Goal: Information Seeking & Learning: Learn about a topic

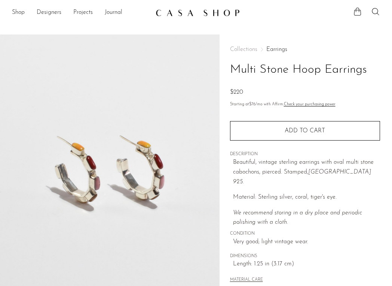
click at [244, 50] on link "Earrings" at bounding box center [277, 49] width 21 height 6
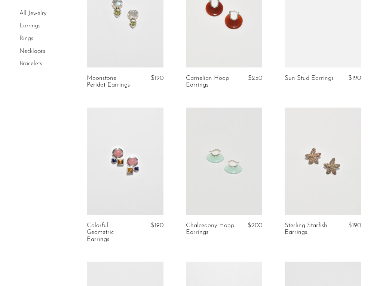
scroll to position [404, 0]
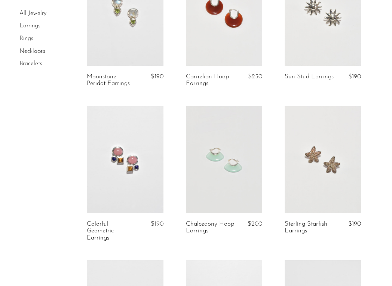
click at [148, 171] on link at bounding box center [125, 159] width 76 height 107
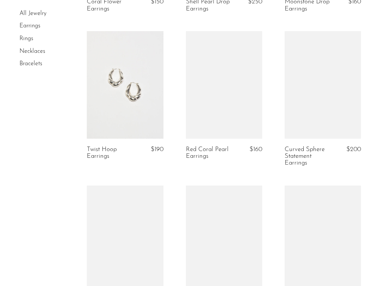
scroll to position [1087, 0]
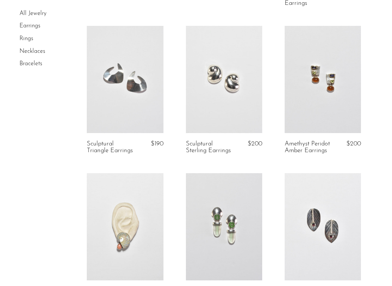
click at [134, 93] on link at bounding box center [125, 79] width 76 height 107
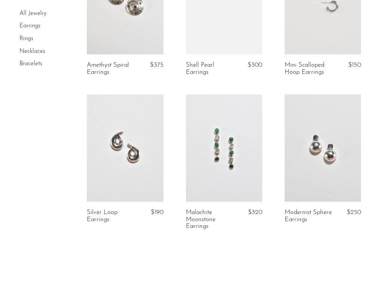
scroll to position [1608, 0]
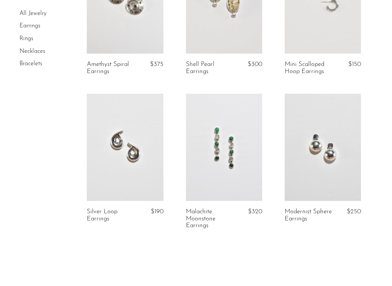
click at [239, 150] on link at bounding box center [224, 147] width 76 height 107
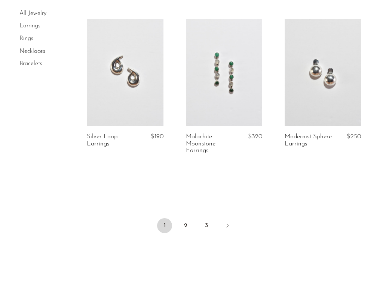
scroll to position [1744, 0]
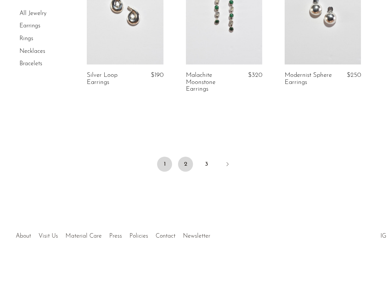
click at [186, 163] on link "2" at bounding box center [185, 164] width 15 height 15
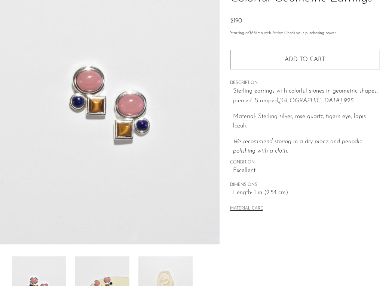
scroll to position [72, 0]
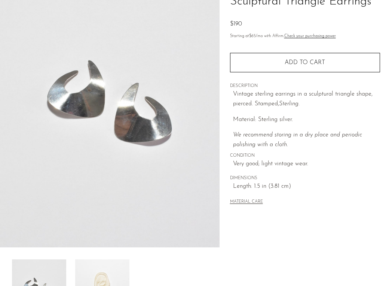
scroll to position [69, 0]
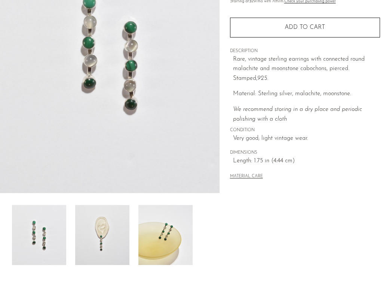
scroll to position [202, 0]
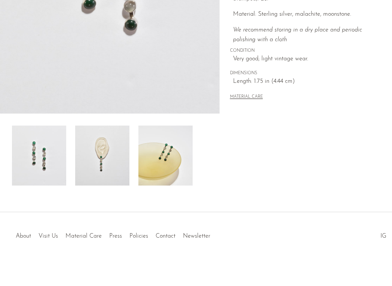
click at [113, 149] on img at bounding box center [102, 155] width 54 height 60
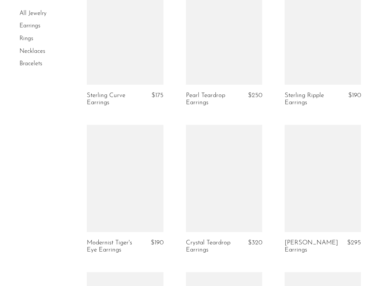
scroll to position [1033, 0]
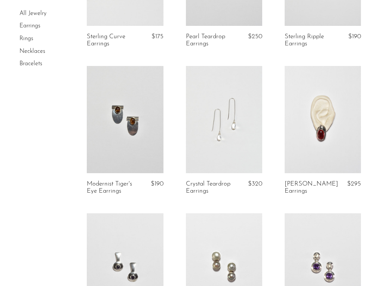
click at [239, 132] on link at bounding box center [224, 119] width 76 height 107
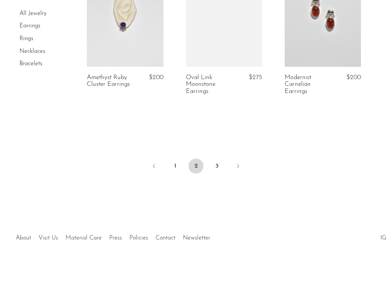
scroll to position [1738, 0]
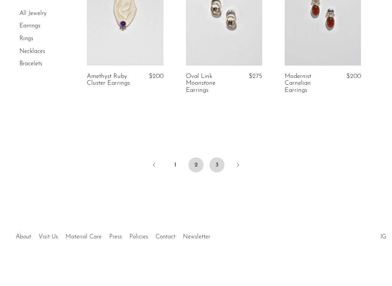
click at [220, 172] on link "3" at bounding box center [217, 164] width 15 height 15
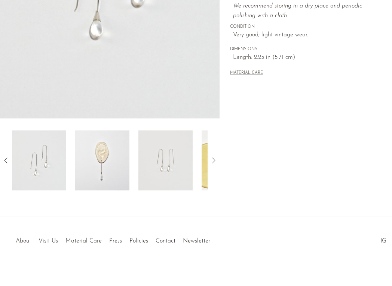
scroll to position [202, 0]
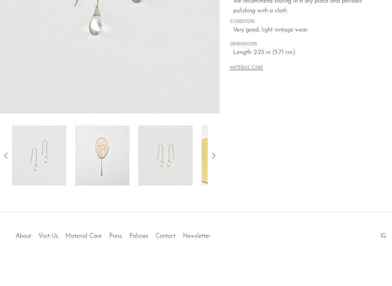
click at [116, 151] on img at bounding box center [102, 155] width 54 height 60
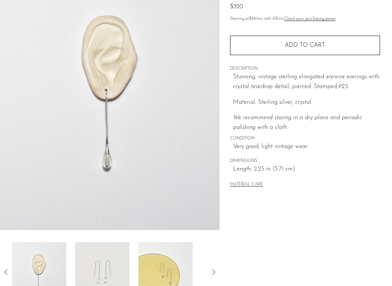
scroll to position [77, 0]
